Goal: Task Accomplishment & Management: Use online tool/utility

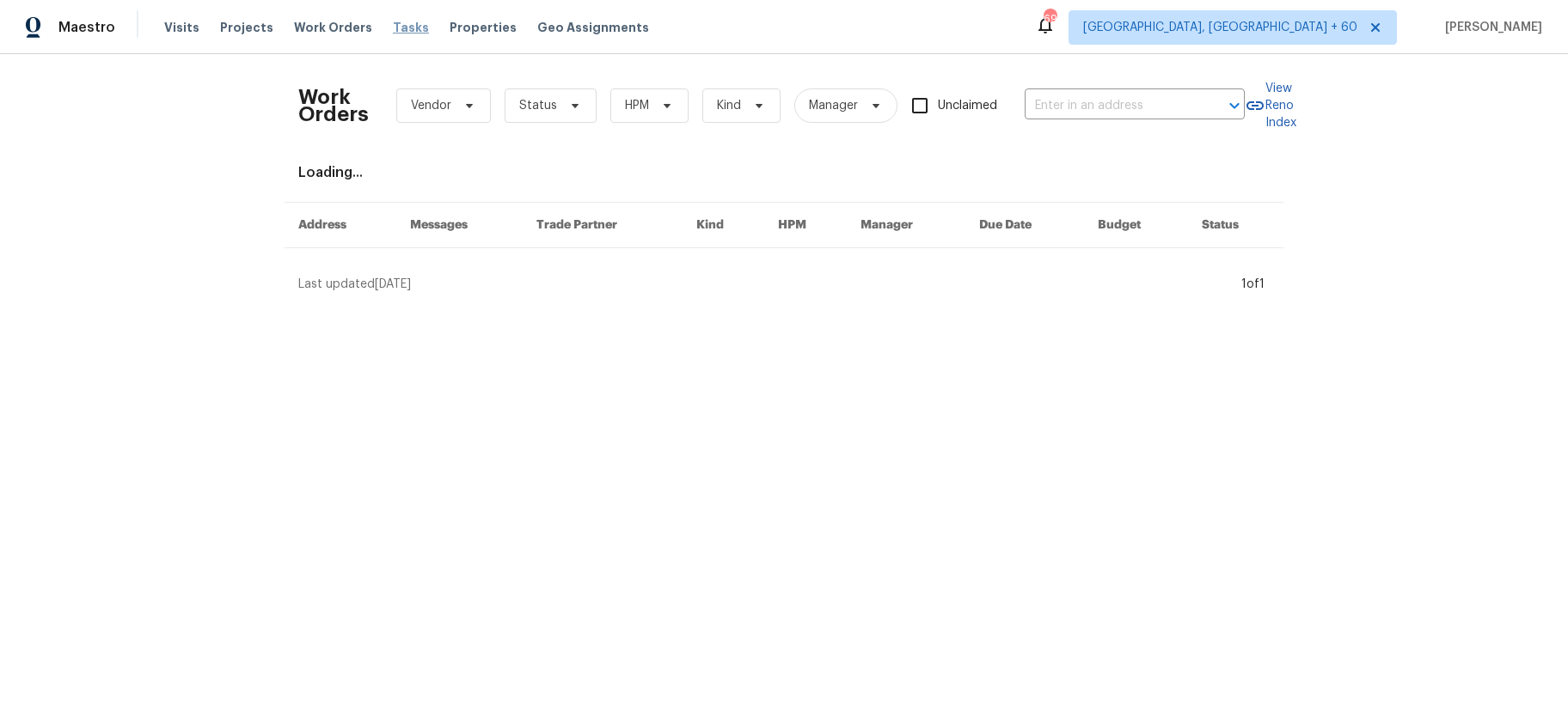
click at [406, 33] on span "Tasks" at bounding box center [411, 28] width 36 height 12
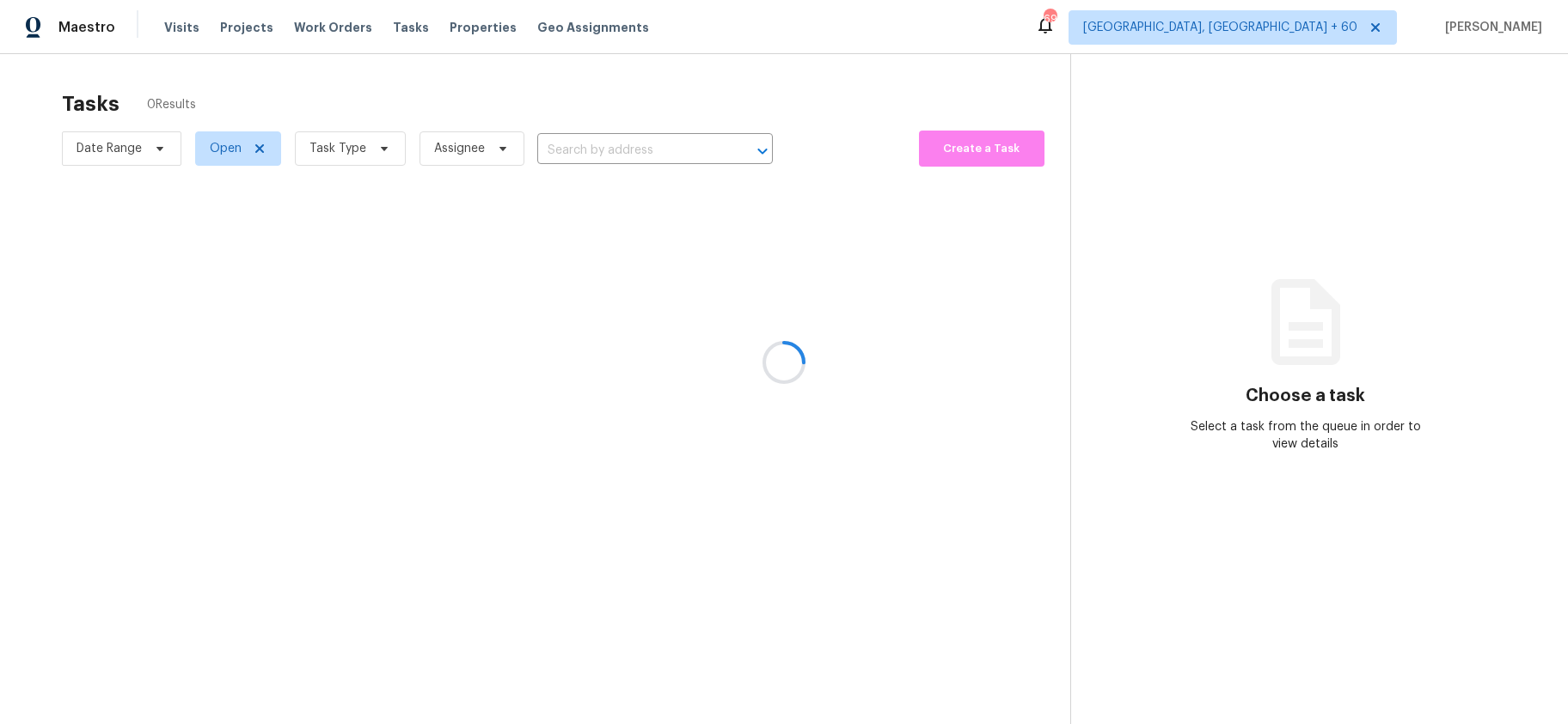
click at [385, 155] on div at bounding box center [784, 362] width 1568 height 724
click at [224, 154] on div at bounding box center [784, 362] width 1568 height 724
click at [228, 147] on div at bounding box center [784, 362] width 1568 height 724
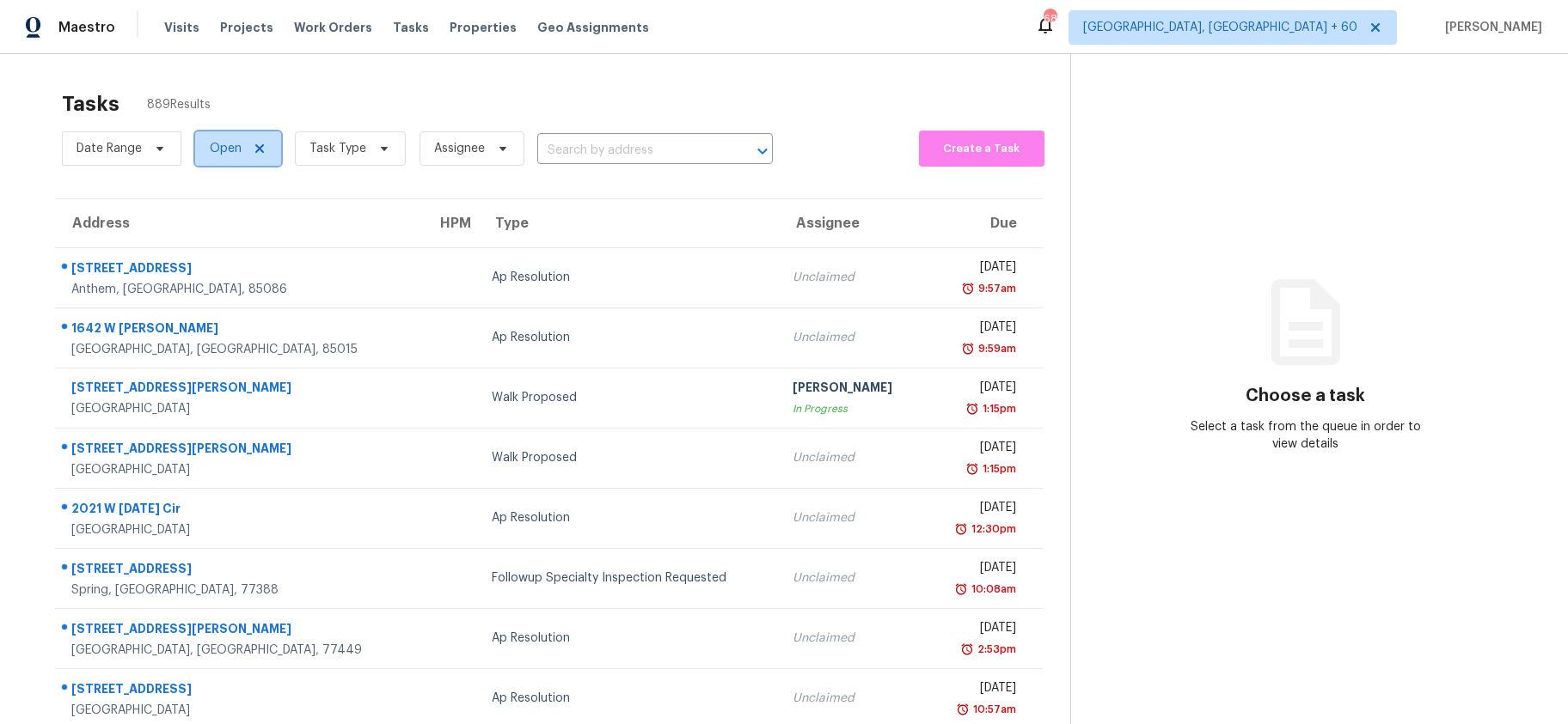
click at [236, 146] on span "Open" at bounding box center [226, 148] width 32 height 17
click at [340, 153] on span "Task Type" at bounding box center [338, 148] width 57 height 17
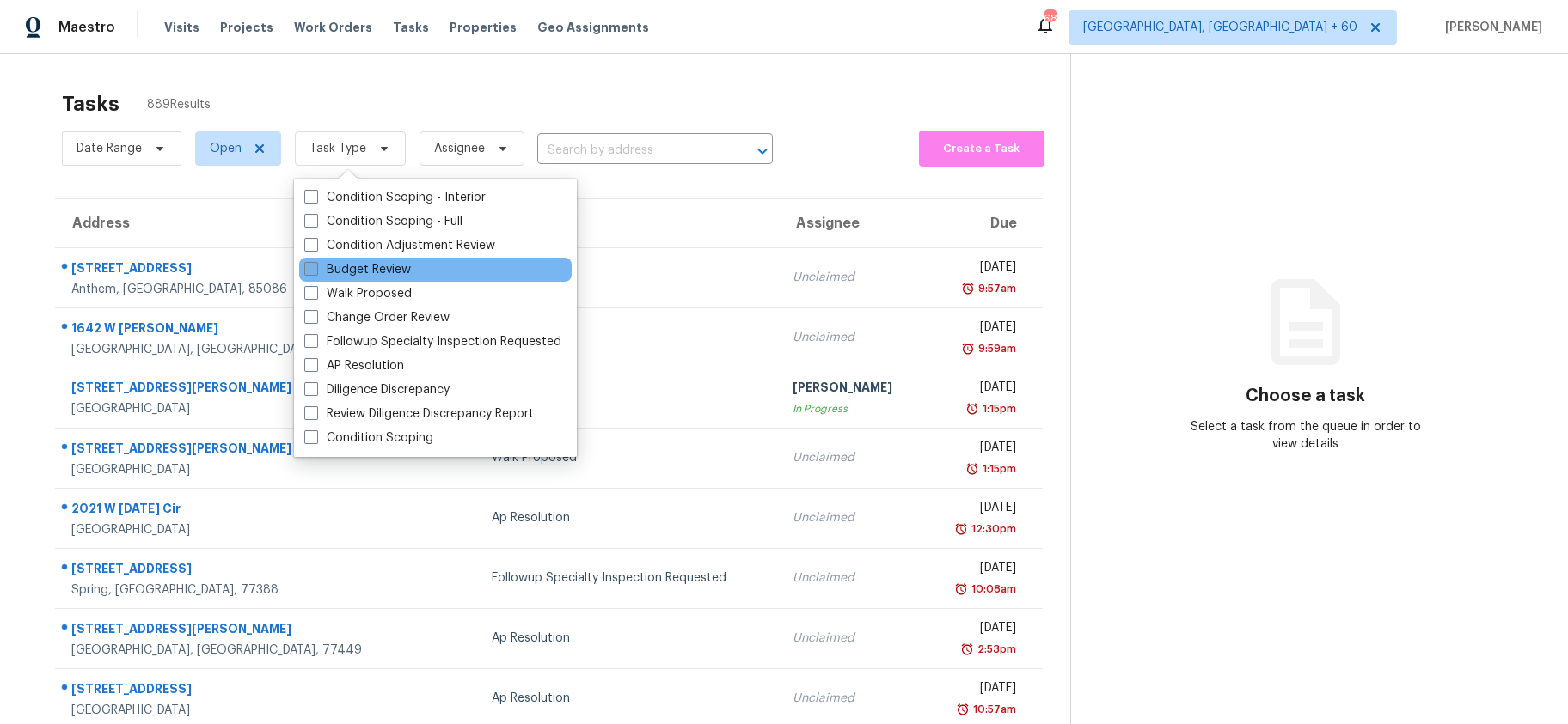
click at [362, 266] on label "Budget Review" at bounding box center [357, 269] width 107 height 17
click at [316, 266] on input "Budget Review" at bounding box center [309, 267] width 12 height 12
checkbox input "true"
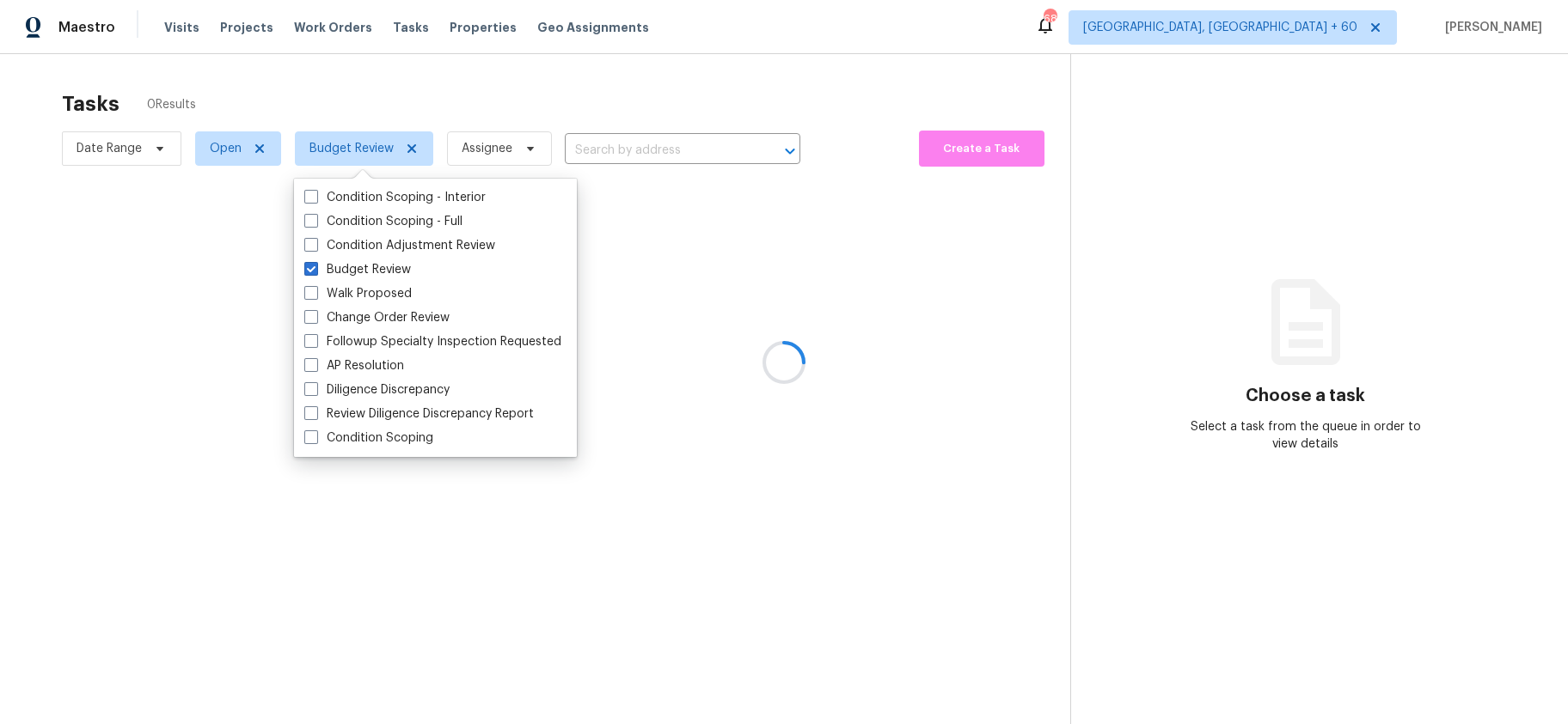
click at [229, 157] on div at bounding box center [784, 362] width 1568 height 724
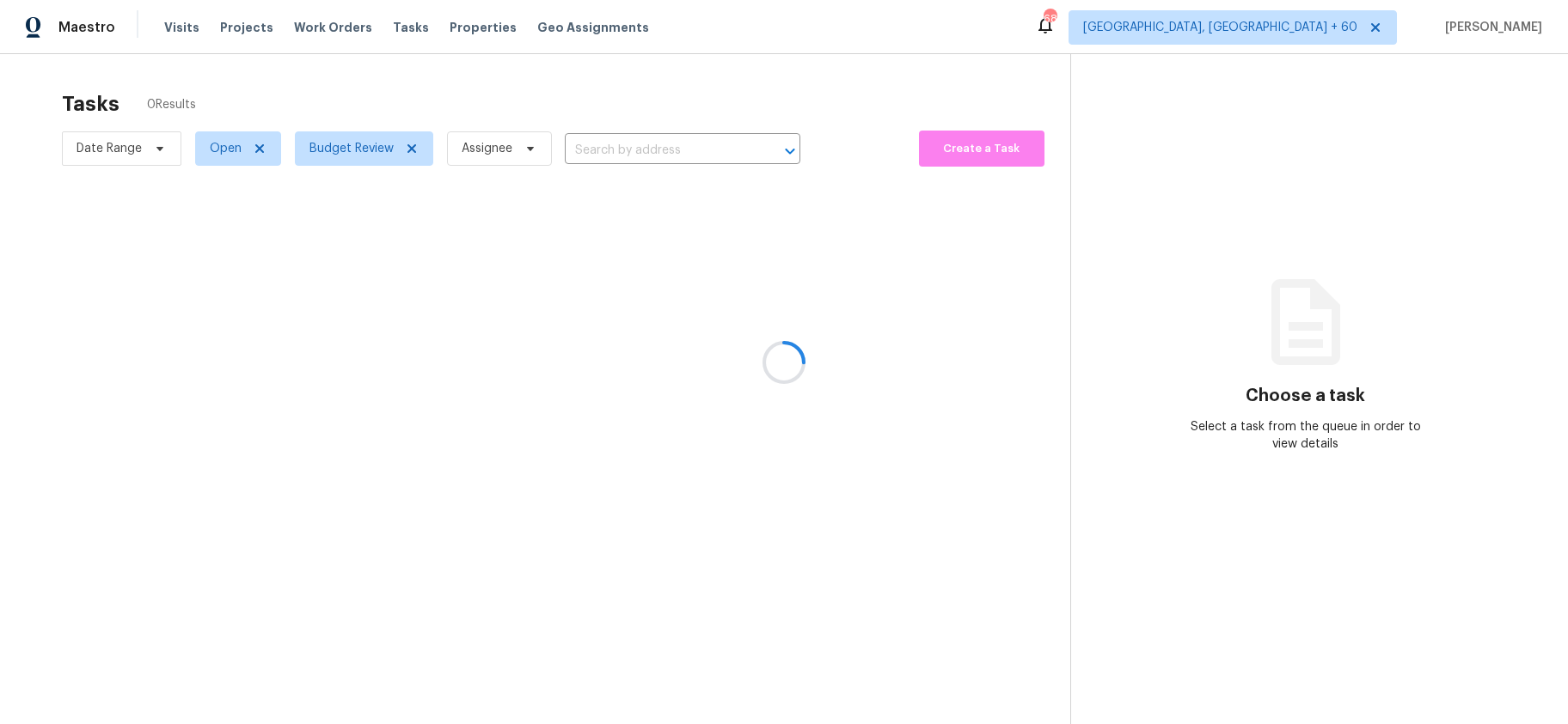
click at [229, 151] on div at bounding box center [784, 362] width 1568 height 724
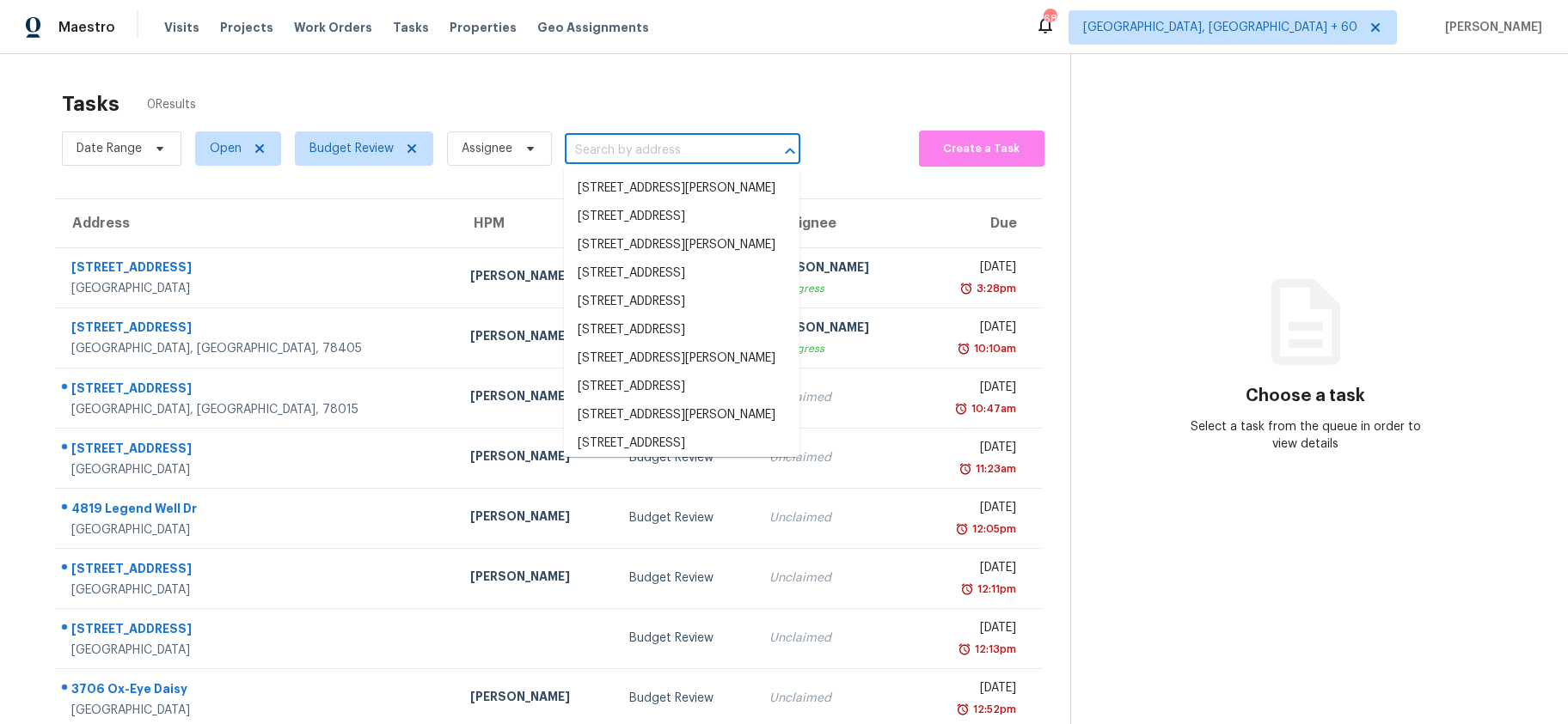
click at [619, 148] on input "text" at bounding box center [659, 151] width 188 height 27
click at [249, 162] on span "Open" at bounding box center [238, 148] width 86 height 35
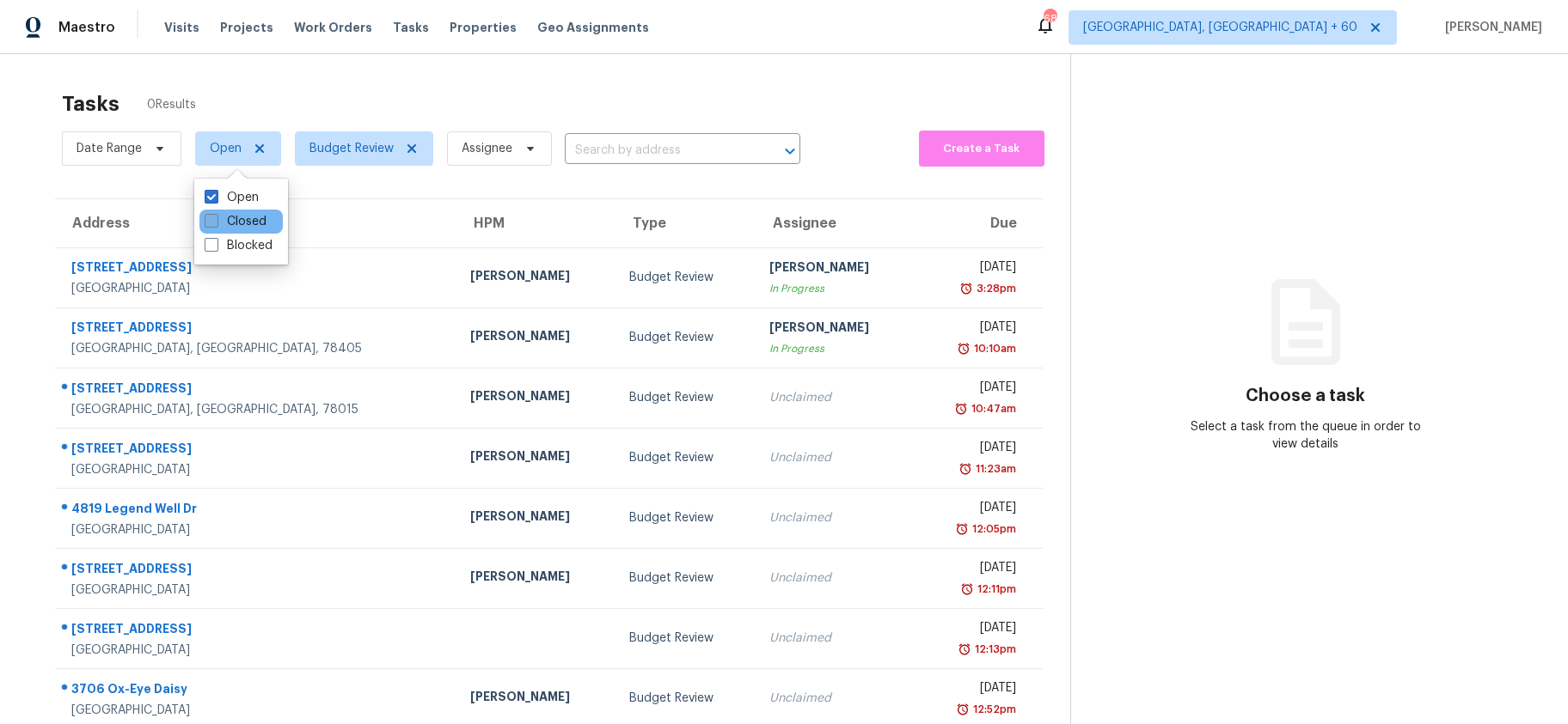
click at [214, 228] on label "Closed" at bounding box center [236, 221] width 62 height 17
click at [214, 224] on input "Closed" at bounding box center [210, 219] width 12 height 12
checkbox input "true"
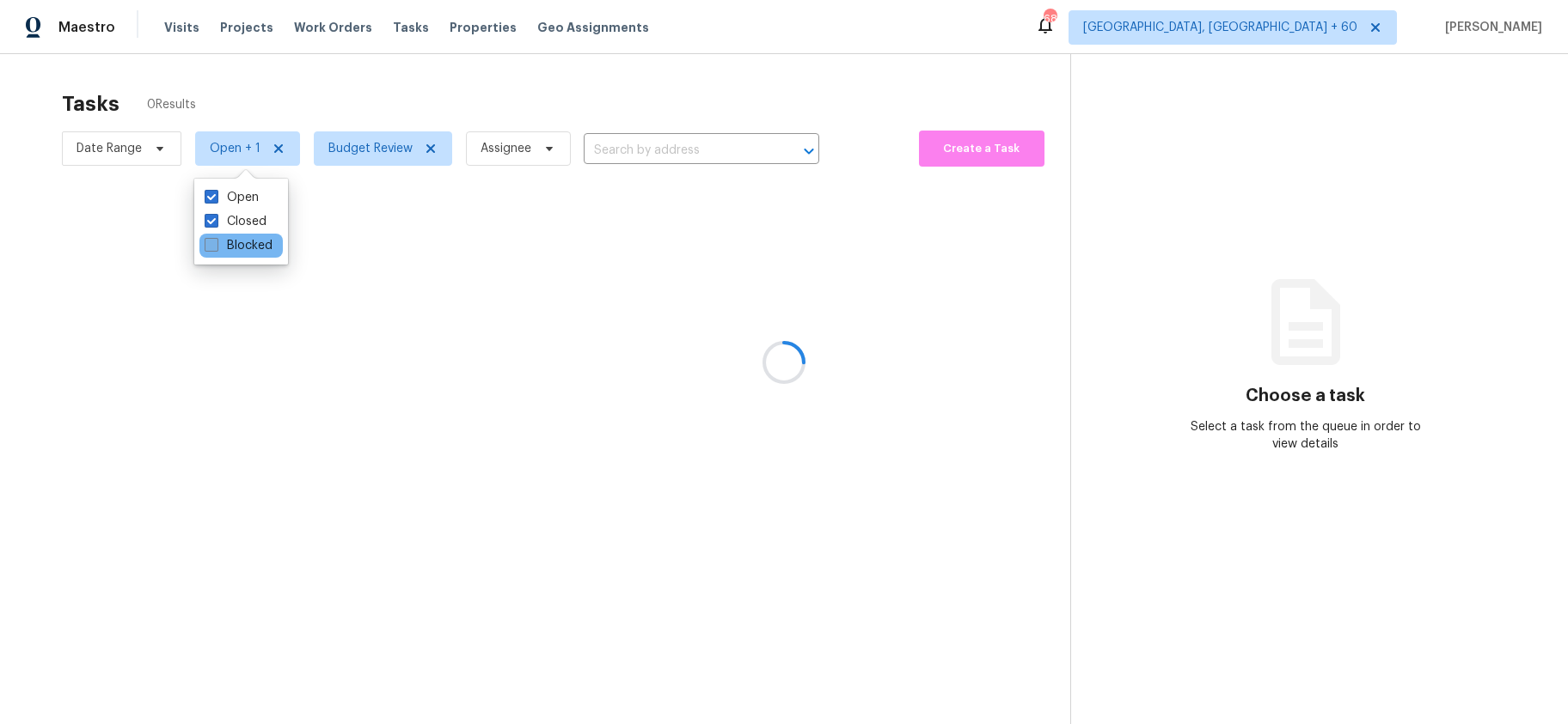
click at [213, 242] on span at bounding box center [211, 244] width 13 height 13
click at [213, 242] on input "Blocked" at bounding box center [210, 243] width 12 height 12
checkbox input "true"
click at [700, 161] on div at bounding box center [784, 362] width 1568 height 724
click at [654, 147] on div at bounding box center [784, 362] width 1568 height 724
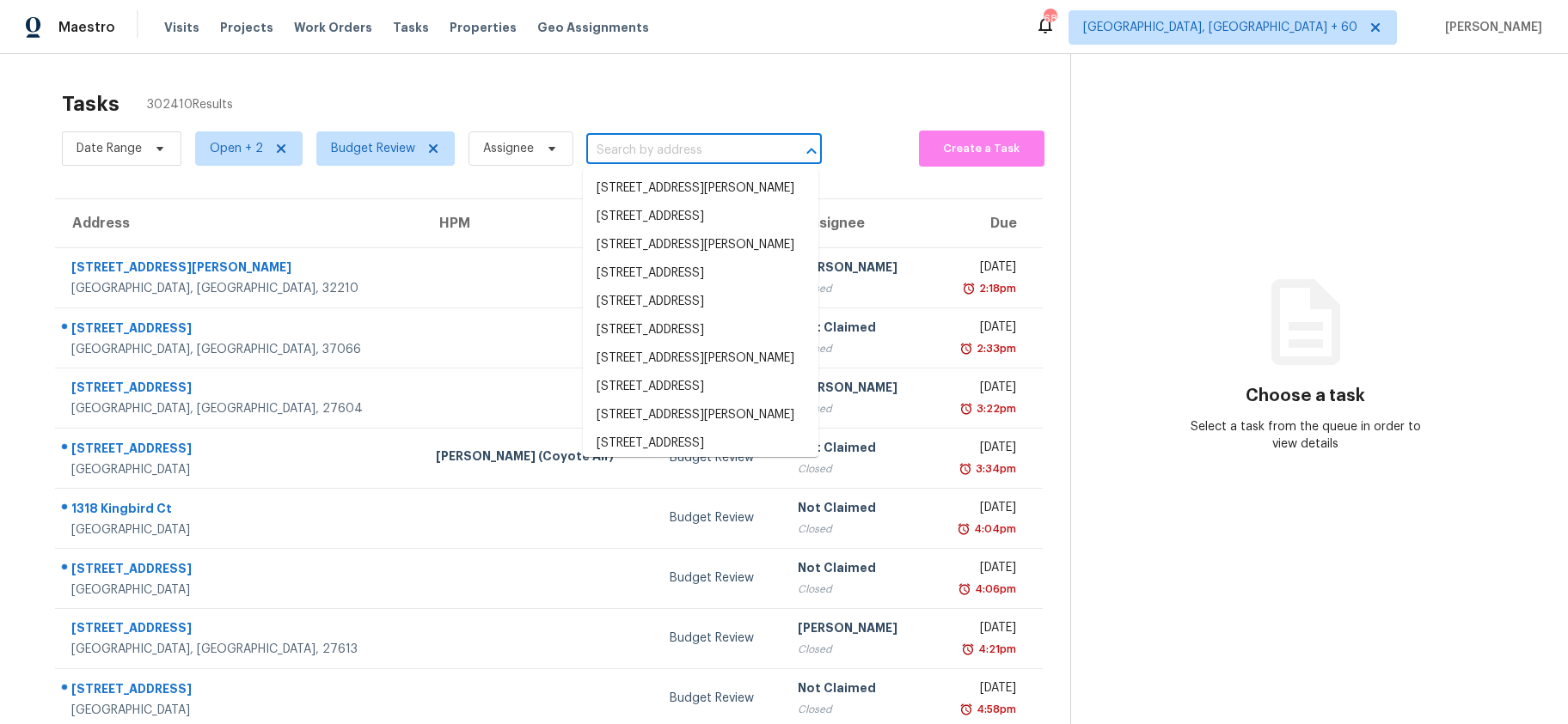
click at [654, 147] on input "text" at bounding box center [680, 151] width 188 height 27
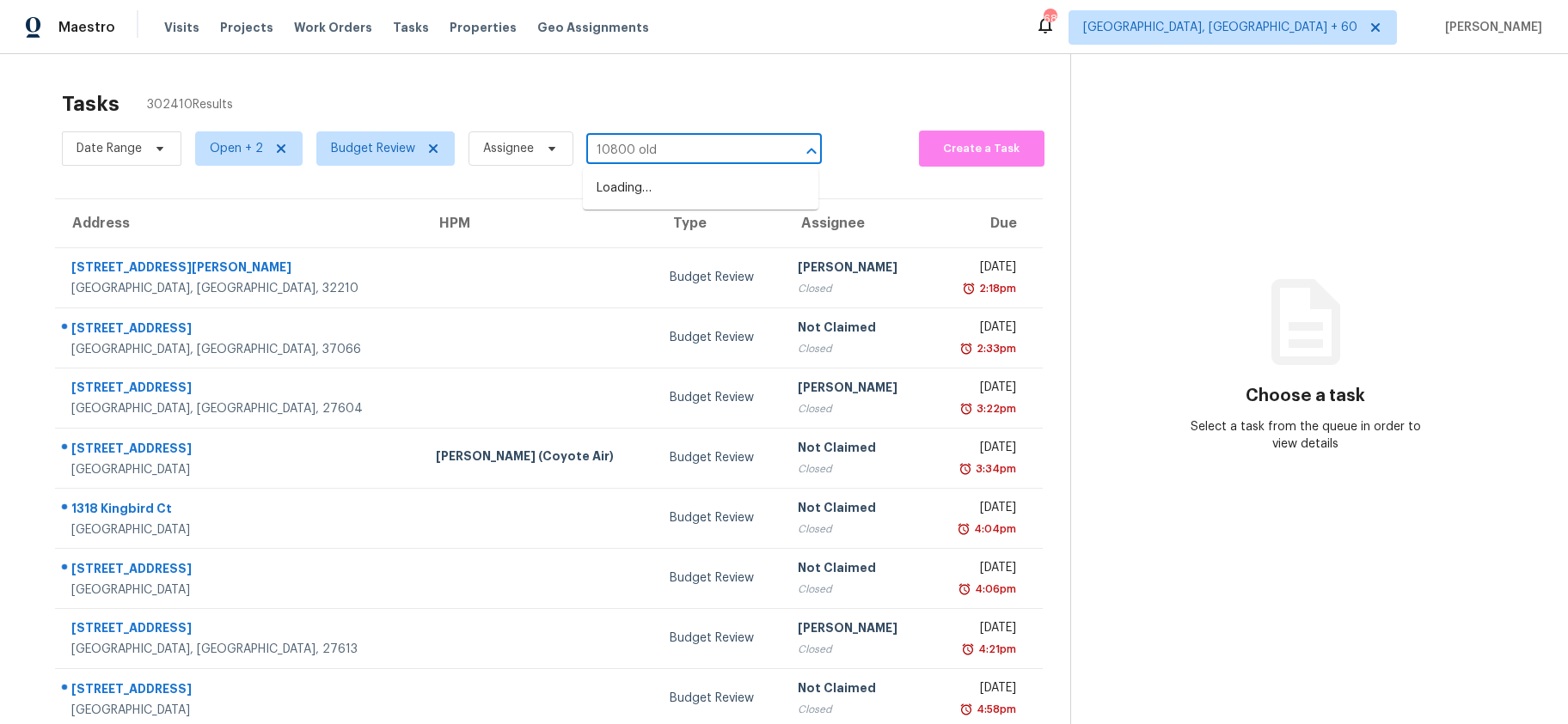
type input "10800 old"
click at [661, 192] on li "[STREET_ADDRESS]" at bounding box center [700, 188] width 236 height 28
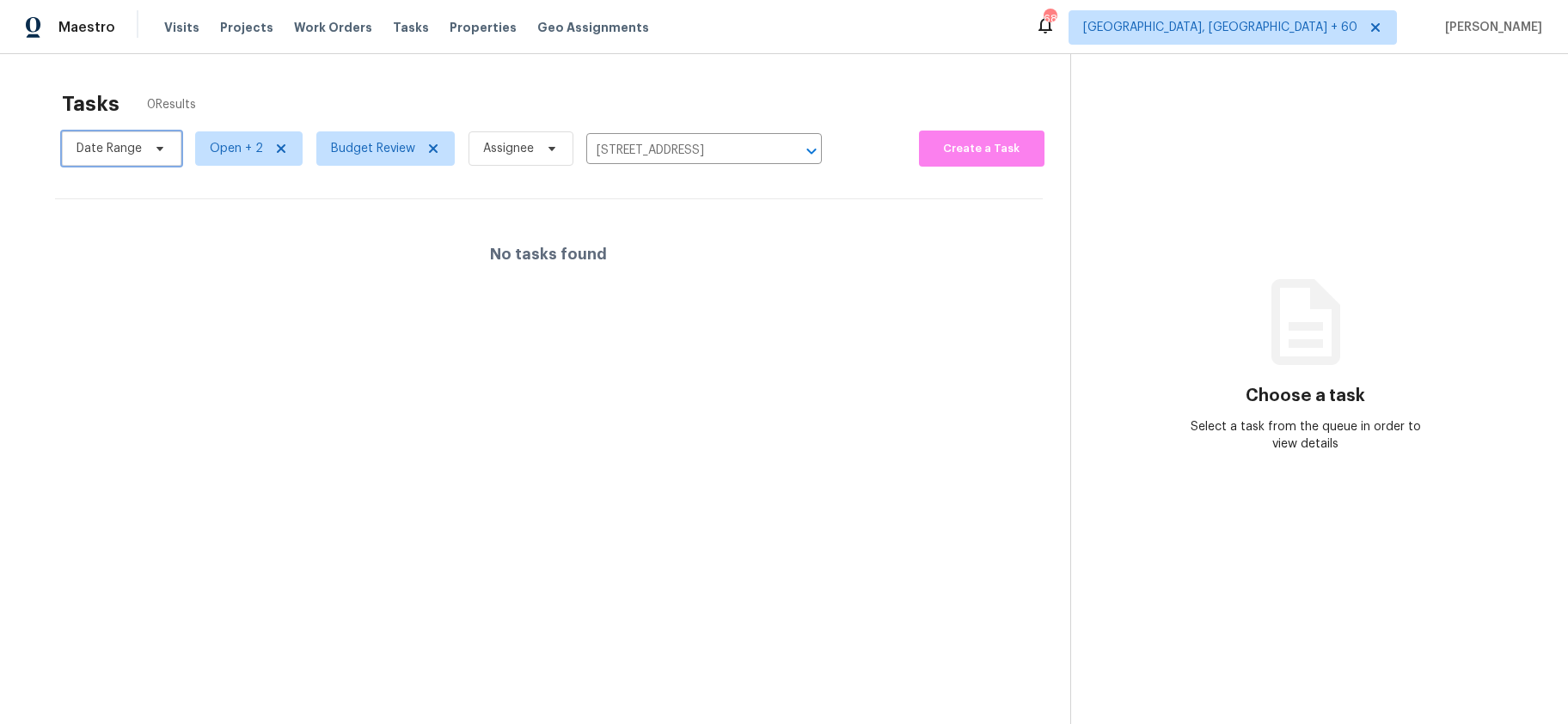
click at [151, 147] on span at bounding box center [156, 148] width 19 height 13
click at [680, 142] on input "[STREET_ADDRESS]" at bounding box center [680, 151] width 188 height 27
click at [546, 153] on icon at bounding box center [551, 148] width 13 height 13
click at [671, 147] on input "[STREET_ADDRESS]" at bounding box center [680, 151] width 188 height 27
type input "2412 ar"
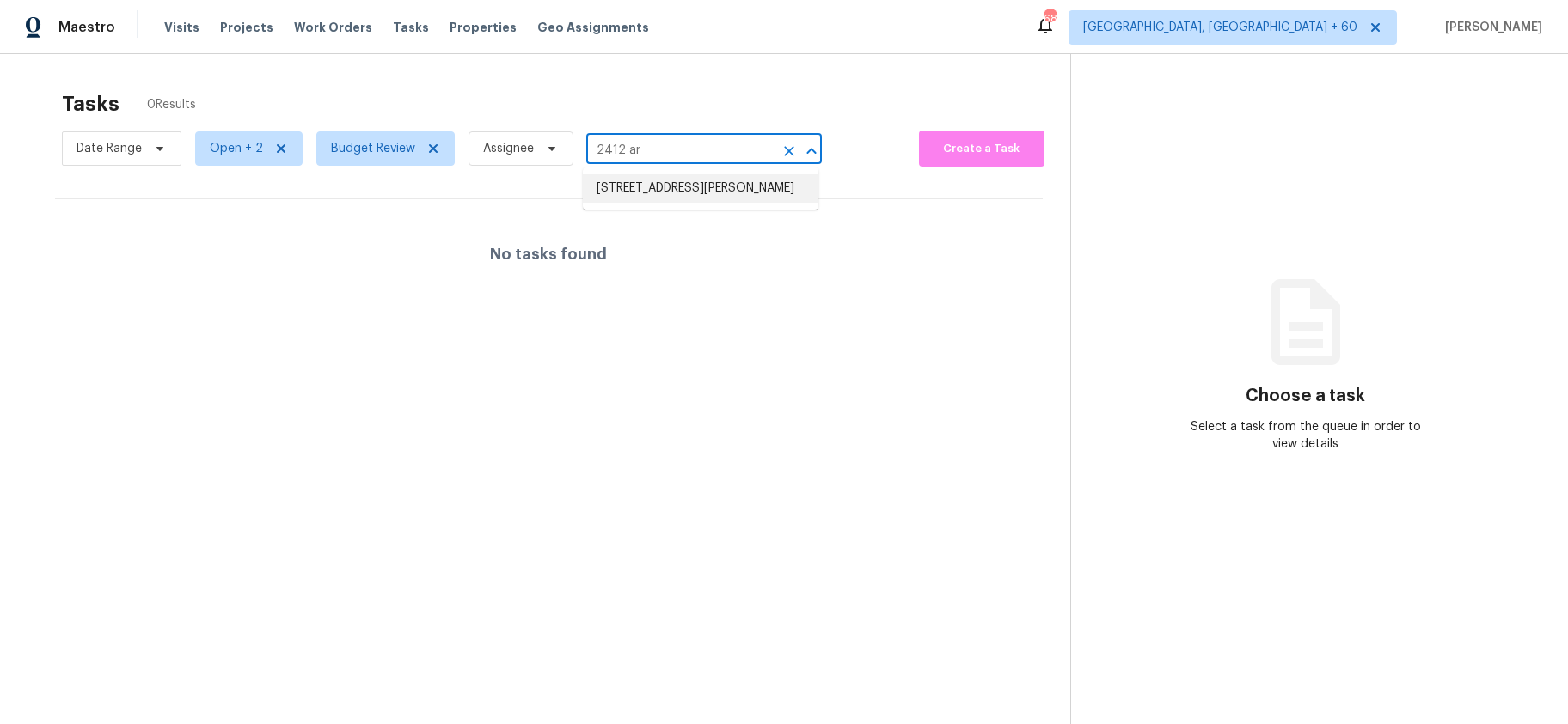
click at [659, 173] on ul "[STREET_ADDRESS][PERSON_NAME]" at bounding box center [700, 188] width 236 height 42
click at [658, 186] on li "[STREET_ADDRESS][PERSON_NAME]" at bounding box center [700, 188] width 236 height 28
